Goal: Transaction & Acquisition: Purchase product/service

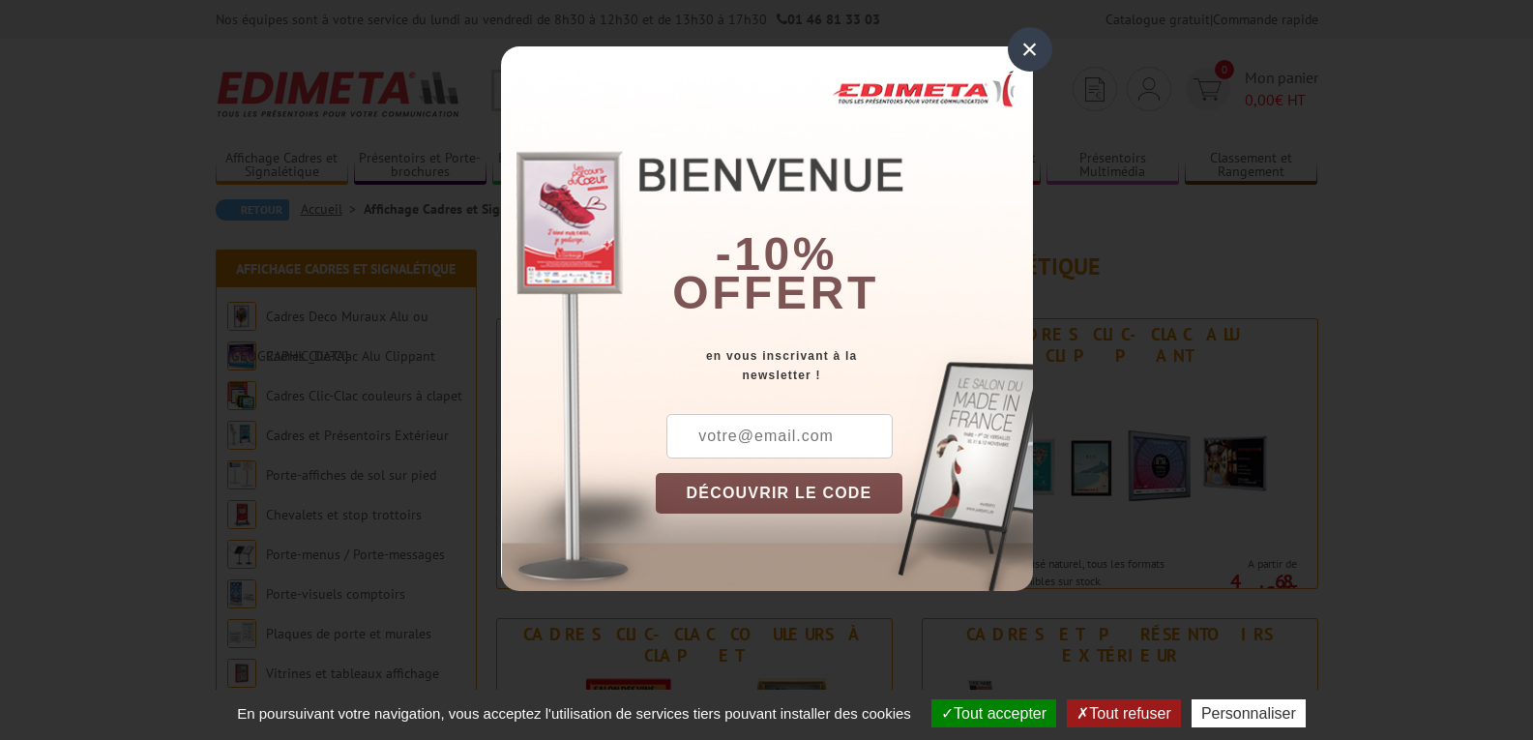
click at [1037, 50] on div "×" at bounding box center [1030, 49] width 44 height 44
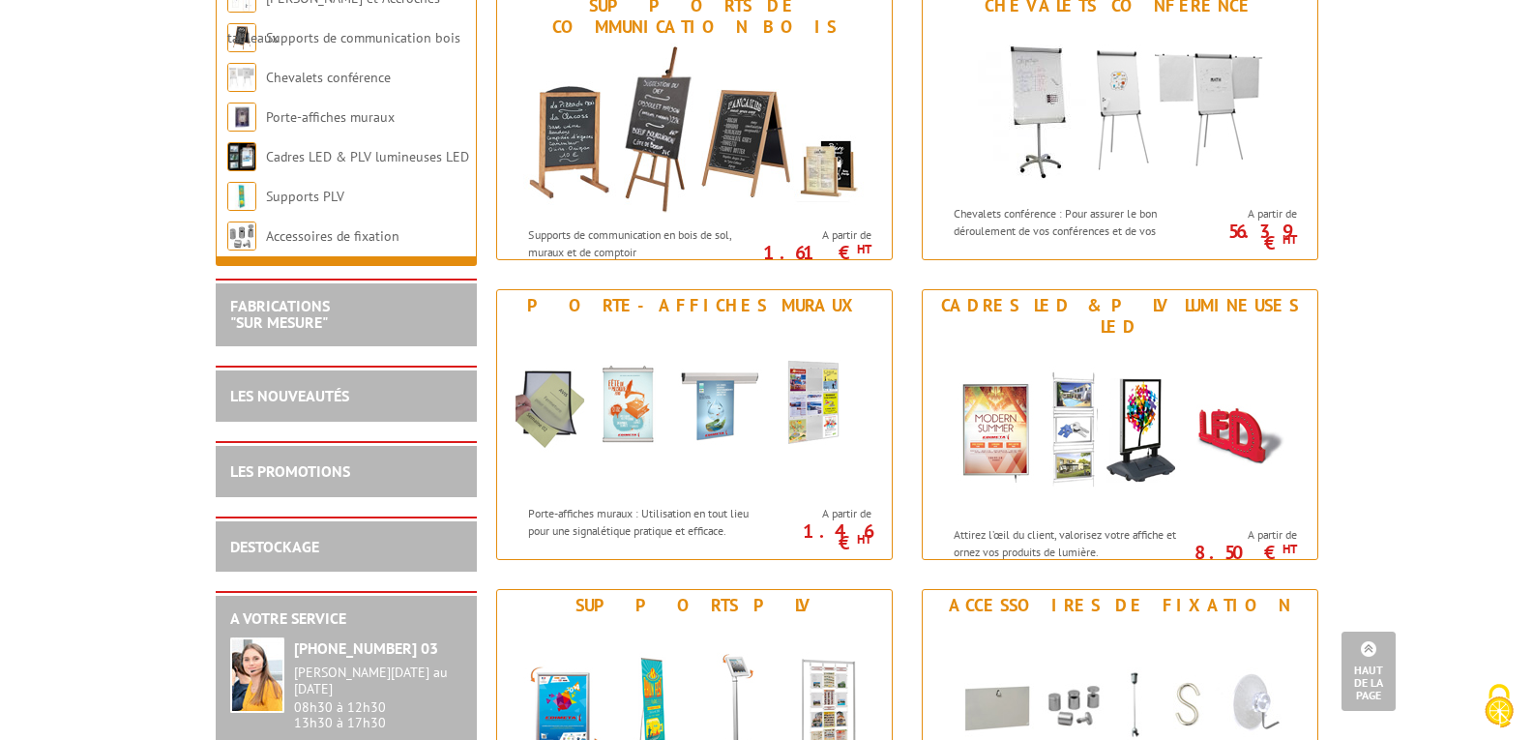
scroll to position [2418, 0]
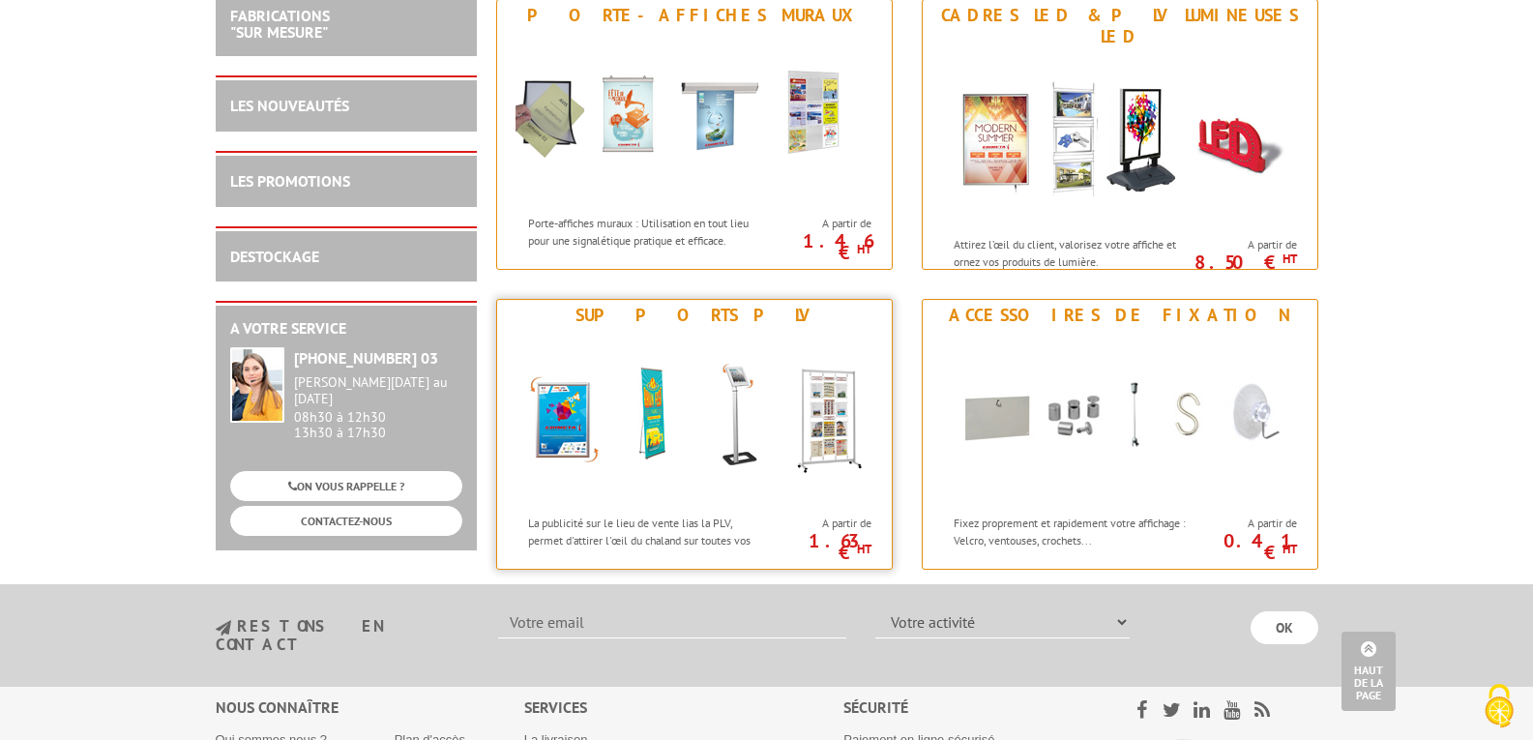
click at [738, 427] on img at bounding box center [694, 418] width 358 height 174
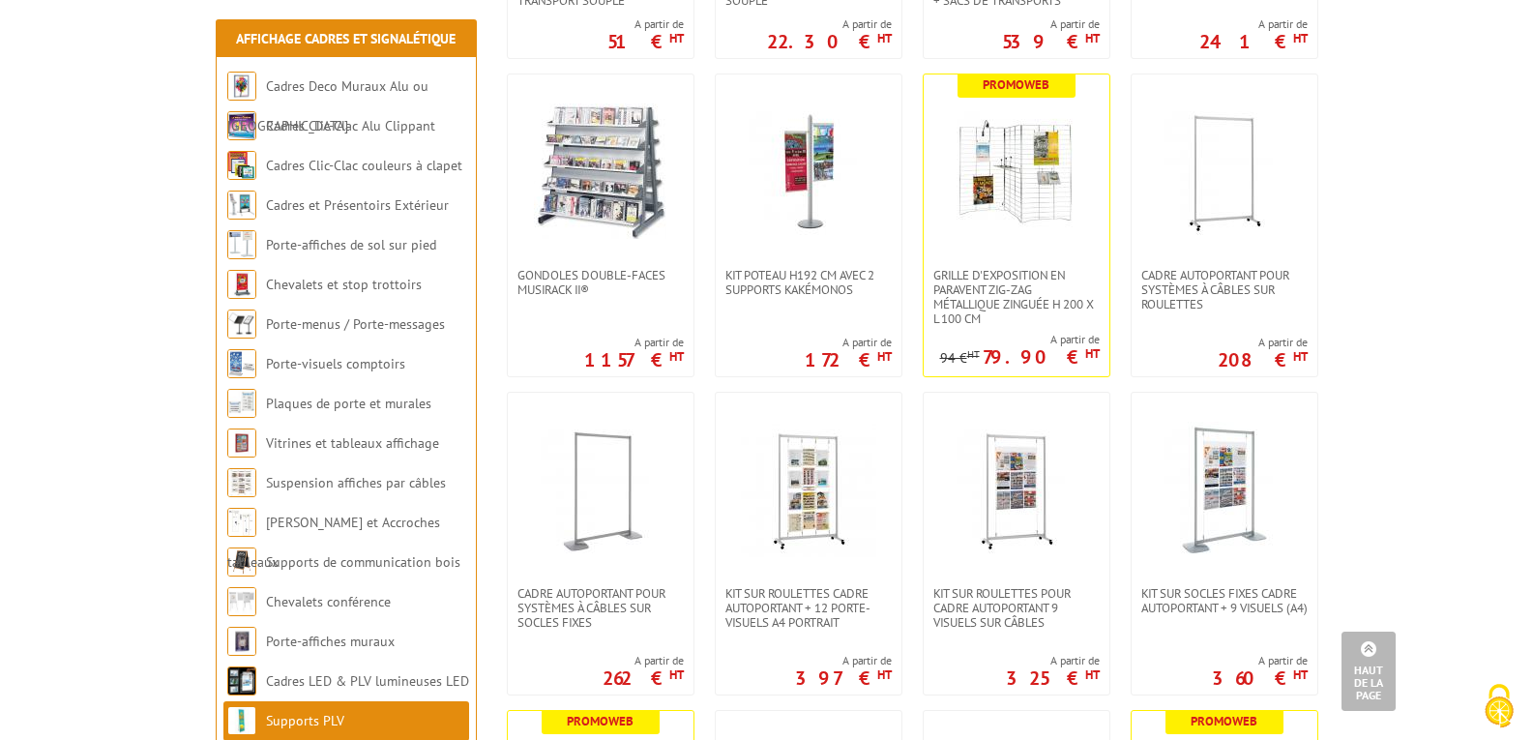
scroll to position [2321, 0]
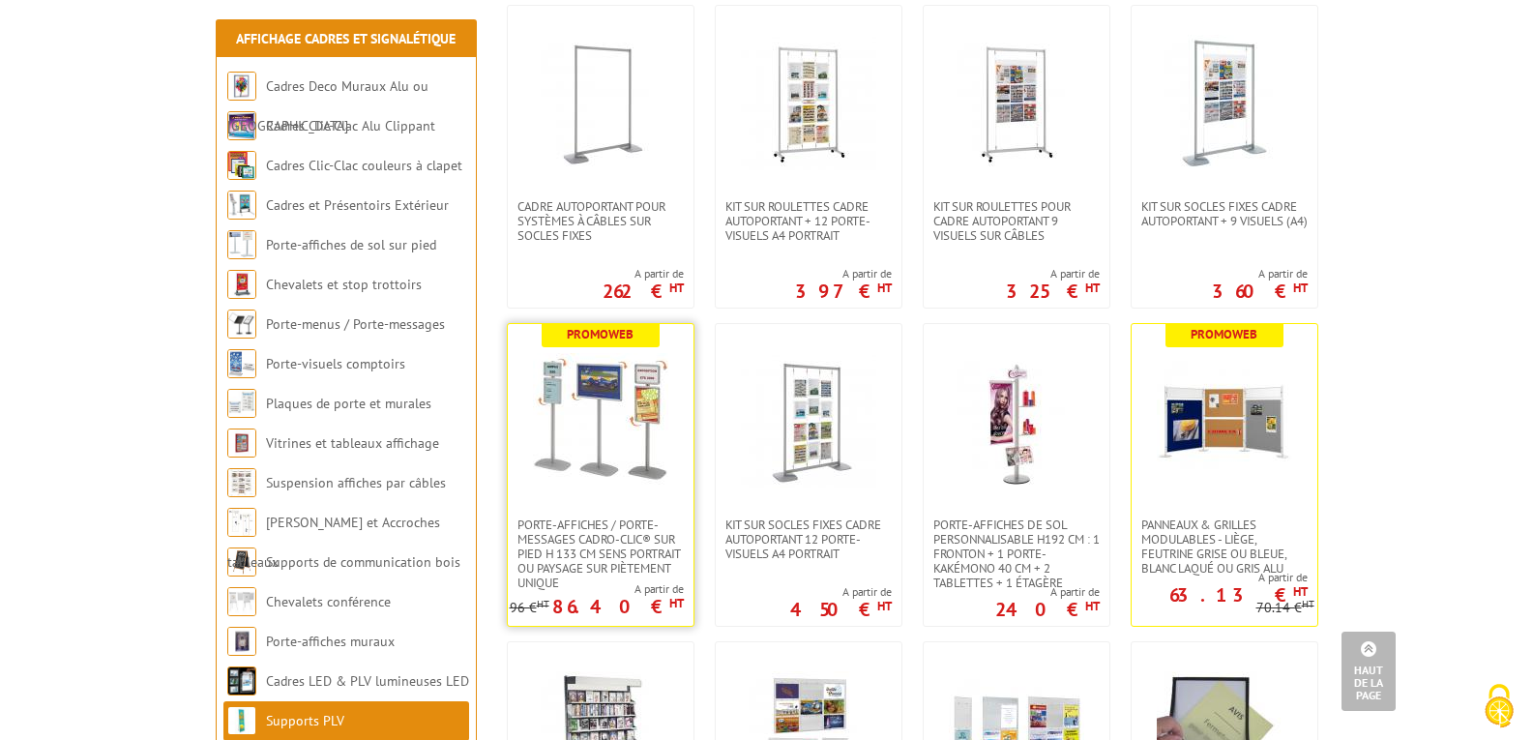
click at [586, 416] on img at bounding box center [600, 420] width 135 height 135
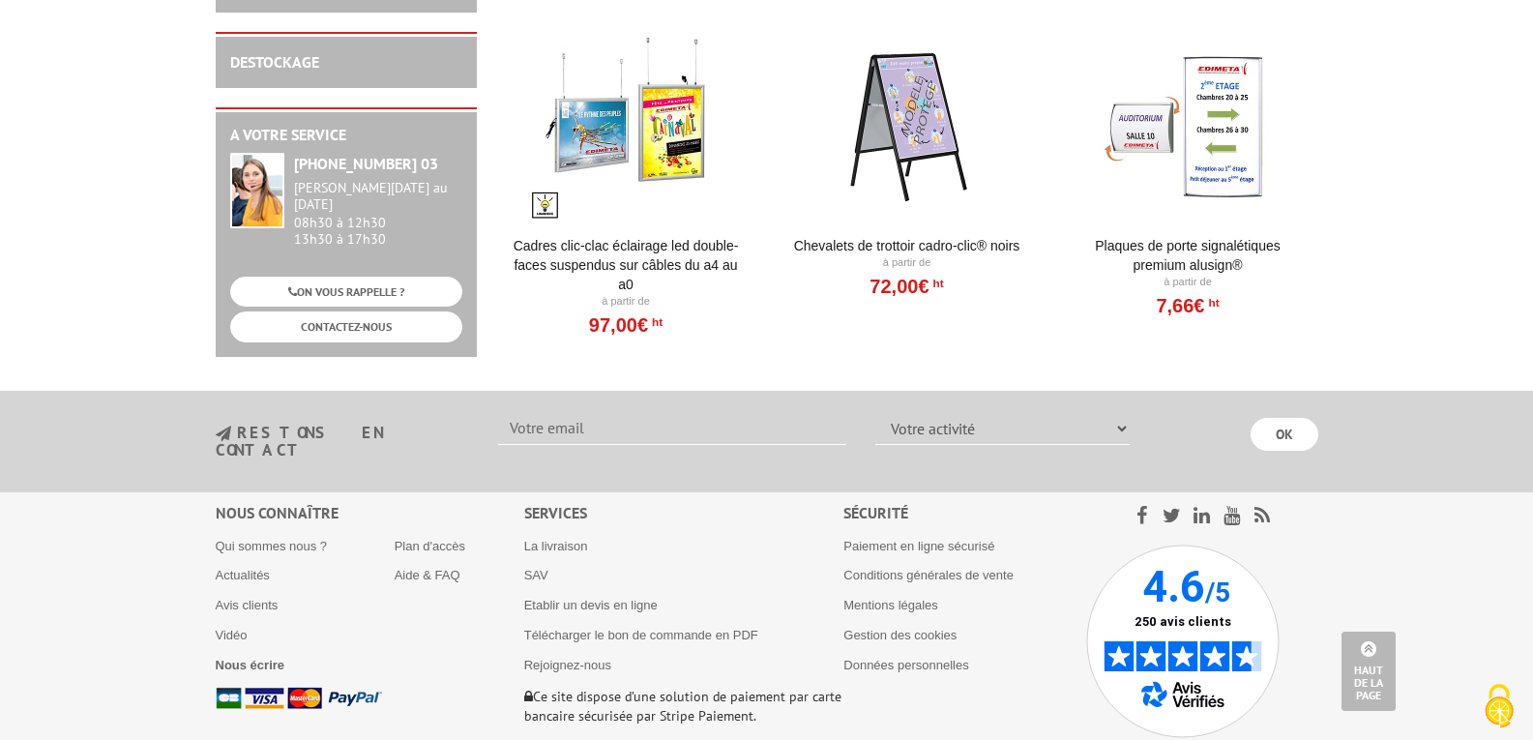
scroll to position [6273, 0]
